Goal: Task Accomplishment & Management: Use online tool/utility

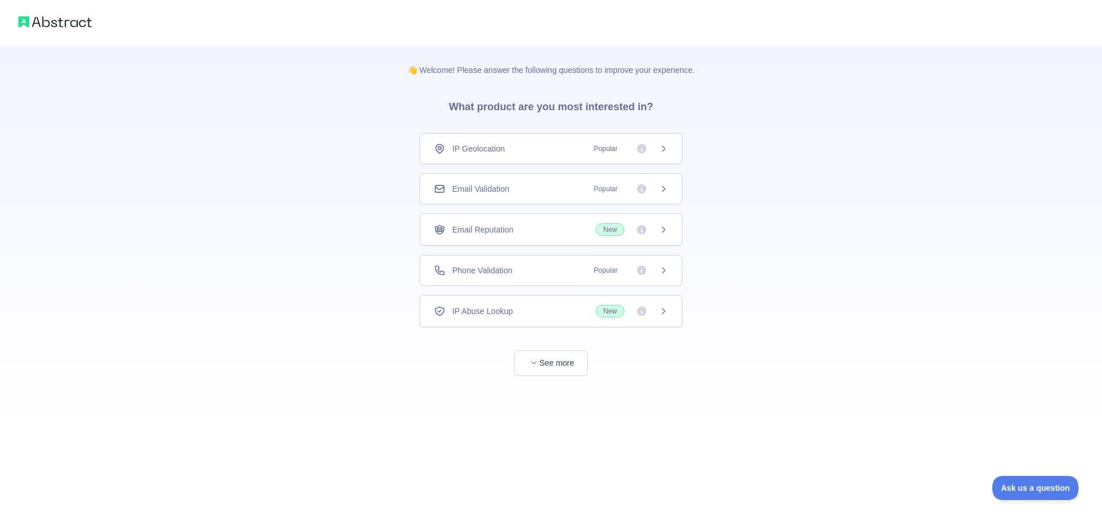
click at [523, 189] on div "Email Validation Popular" at bounding box center [551, 188] width 234 height 11
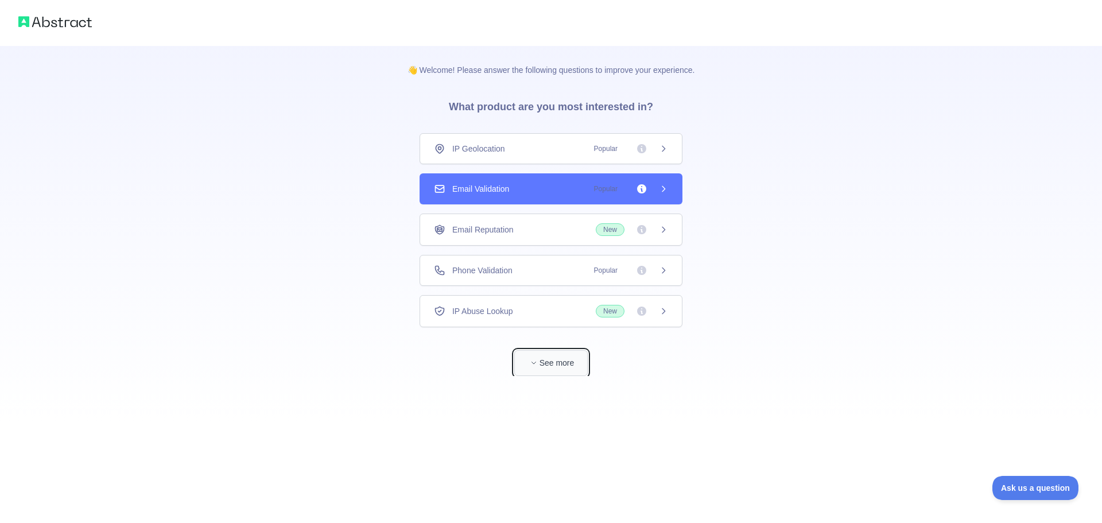
click at [561, 361] on button "See more" at bounding box center [550, 363] width 73 height 26
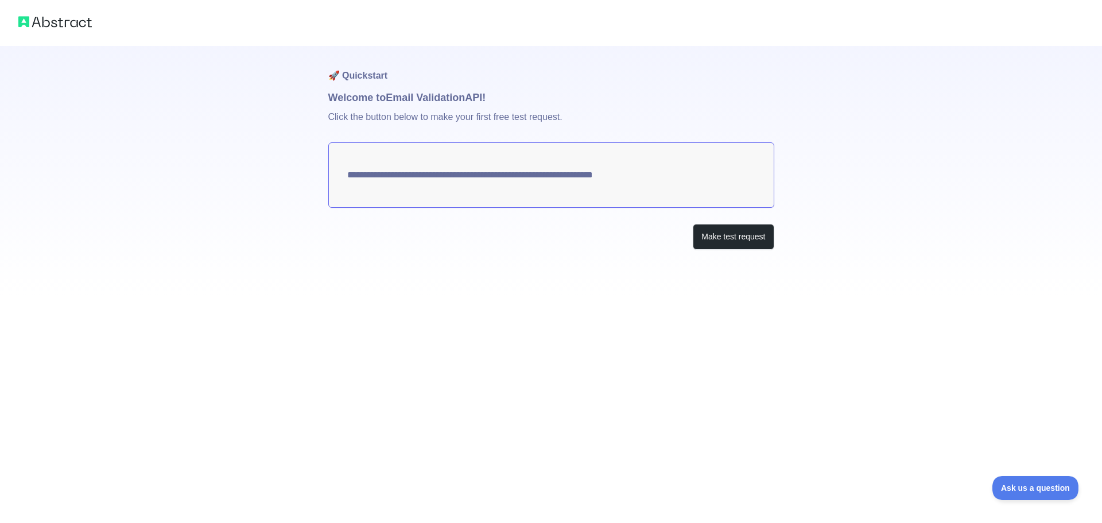
click at [685, 189] on textarea "**********" at bounding box center [551, 174] width 446 height 65
click at [712, 240] on button "Make test request" at bounding box center [733, 237] width 81 height 26
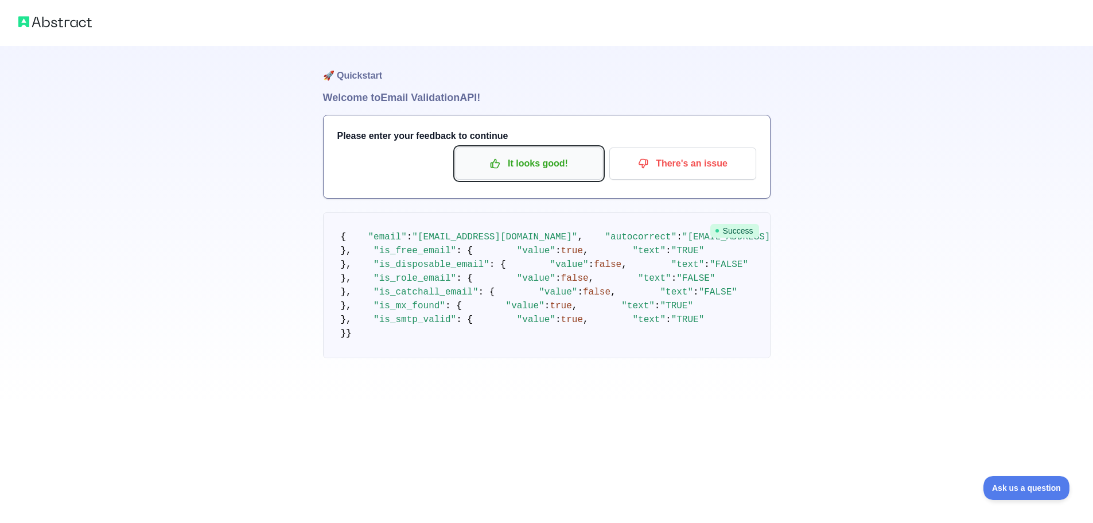
click at [500, 165] on icon "button" at bounding box center [495, 164] width 9 height 9
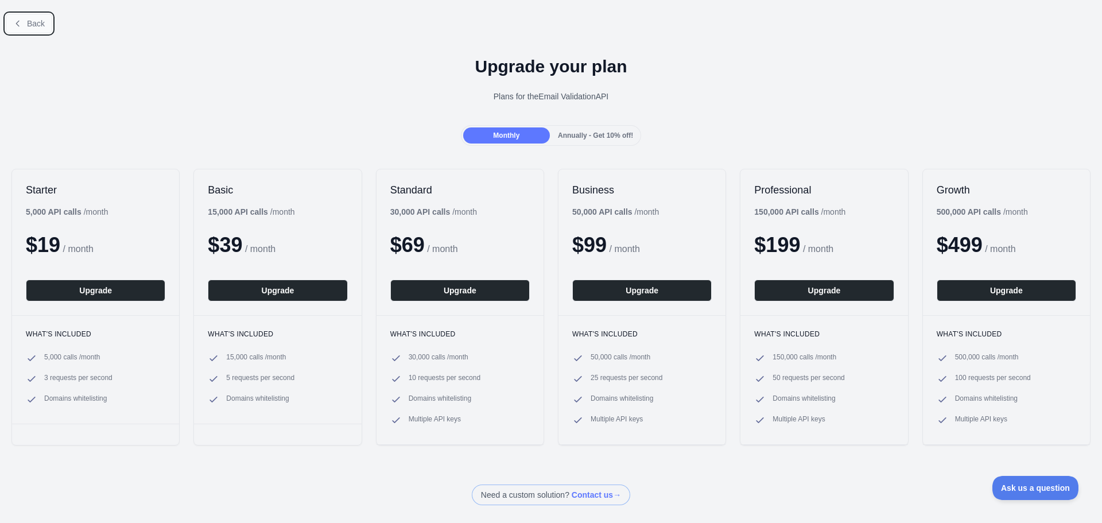
click at [28, 15] on button "Back" at bounding box center [29, 24] width 46 height 20
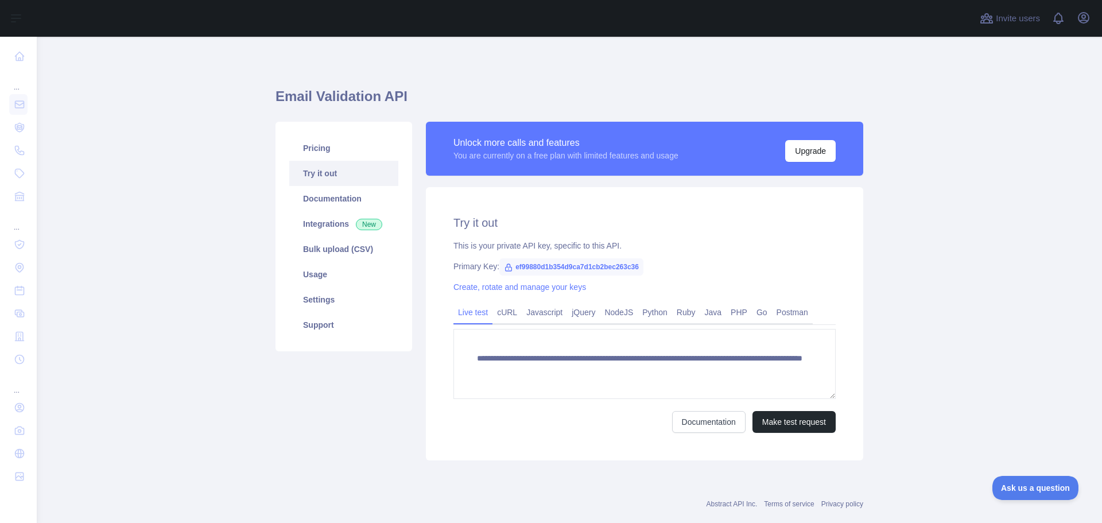
click at [560, 262] on span "ef99880d1b354d9ca7d1cb2bec263c36" at bounding box center [571, 266] width 144 height 17
copy span "ef99880d1b354d9ca7d1cb2bec263c36"
